Goal: Task Accomplishment & Management: Manage account settings

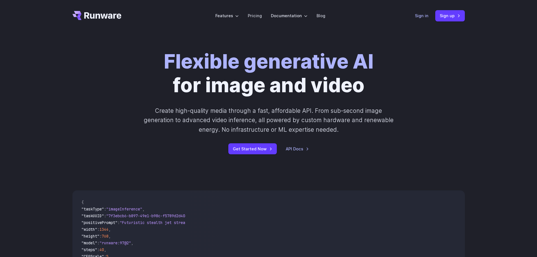
click at [423, 16] on link "Sign in" at bounding box center [422, 15] width 14 height 6
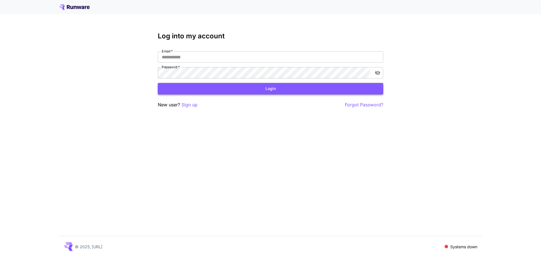
type input "**********"
click at [230, 89] on button "Login" at bounding box center [270, 89] width 225 height 12
